Goal: Task Accomplishment & Management: Manage account settings

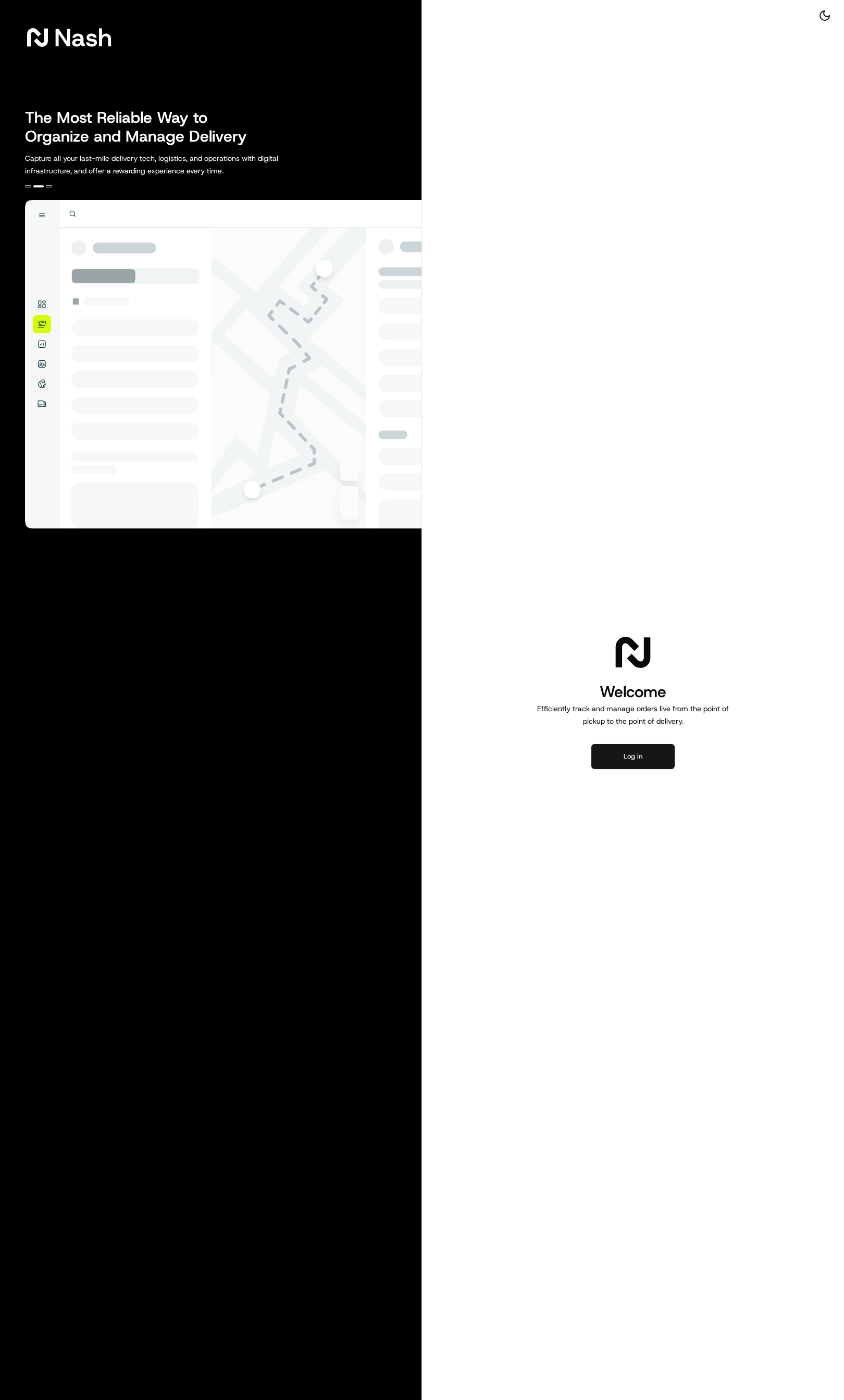
click at [629, 767] on button "Log in" at bounding box center [632, 756] width 84 height 25
